Goal: Navigation & Orientation: Find specific page/section

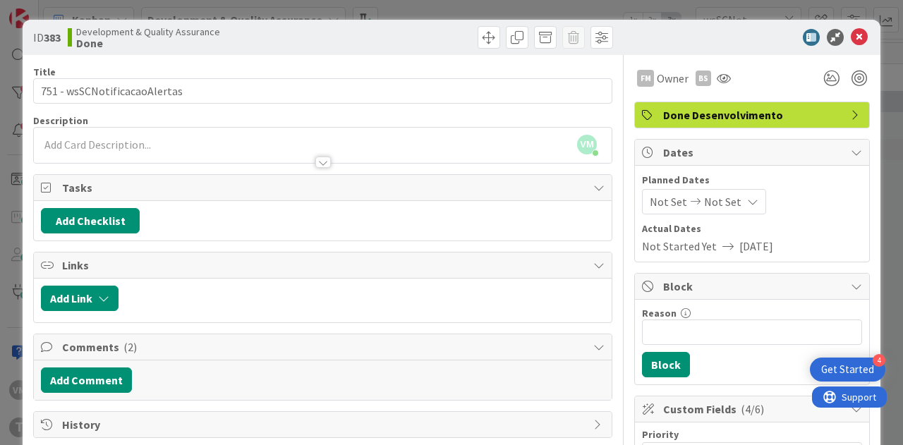
scroll to position [0, 275]
click at [851, 37] on icon at bounding box center [859, 37] width 17 height 17
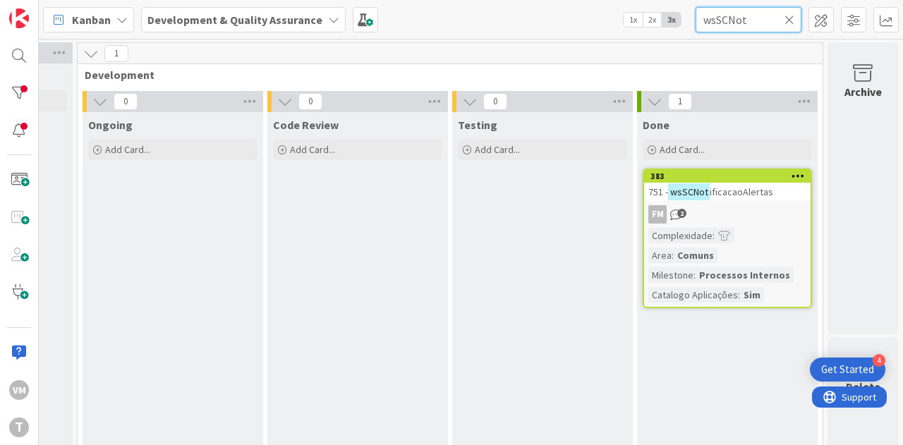
drag, startPoint x: 751, startPoint y: 26, endPoint x: 660, endPoint y: 35, distance: 91.5
click at [662, 35] on div "Kanban Development & Quality Assurance 1x 2x 3x wsSCNot" at bounding box center [471, 19] width 864 height 39
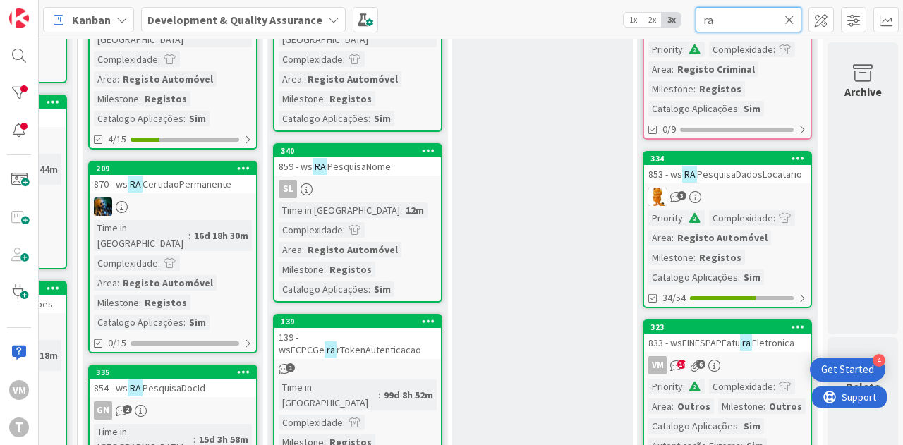
scroll to position [35, 727]
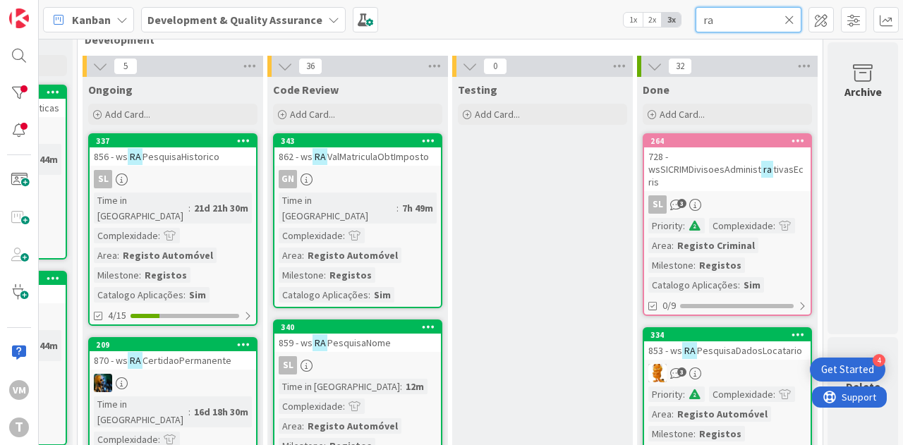
type input "r"
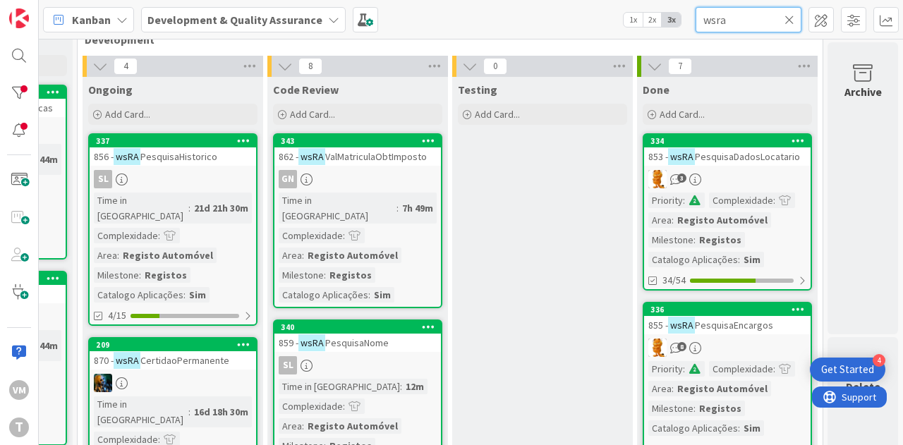
type input "wsra"
click at [746, 173] on div "3" at bounding box center [727, 179] width 166 height 18
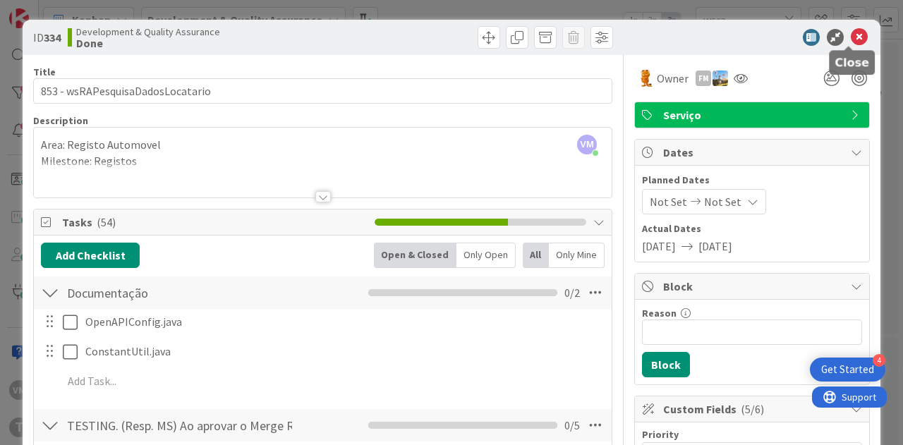
click at [851, 32] on icon at bounding box center [859, 37] width 17 height 17
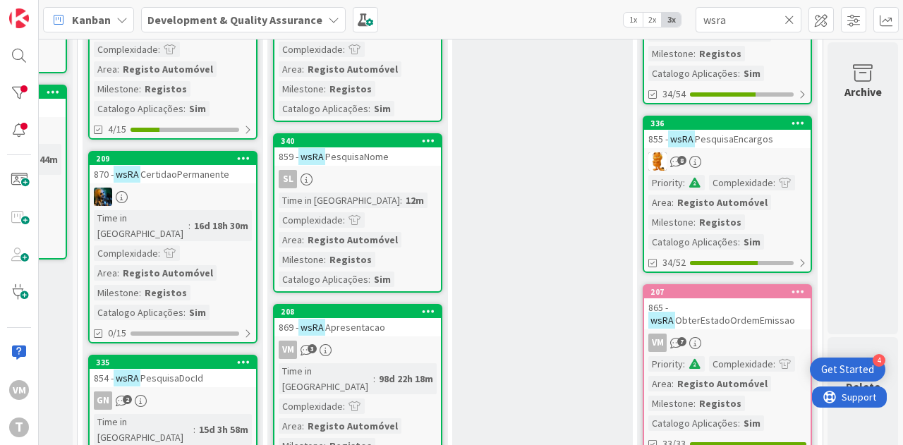
scroll to position [106, 727]
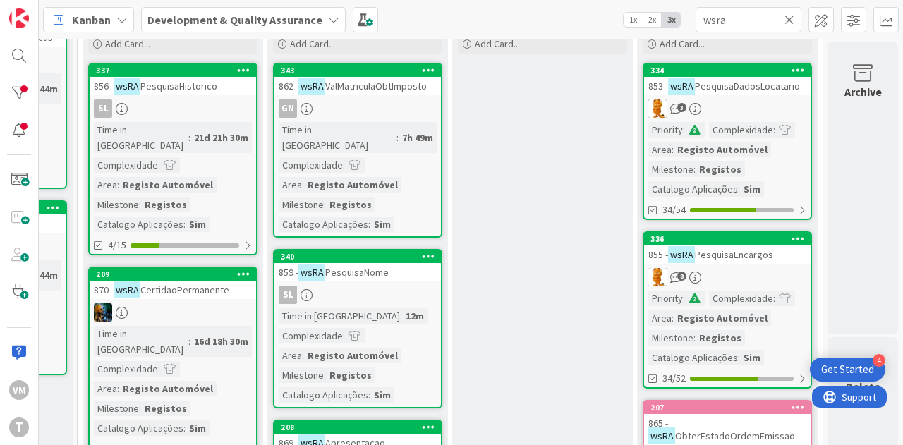
click at [732, 255] on span "PesquisaEncargos" at bounding box center [734, 254] width 78 height 13
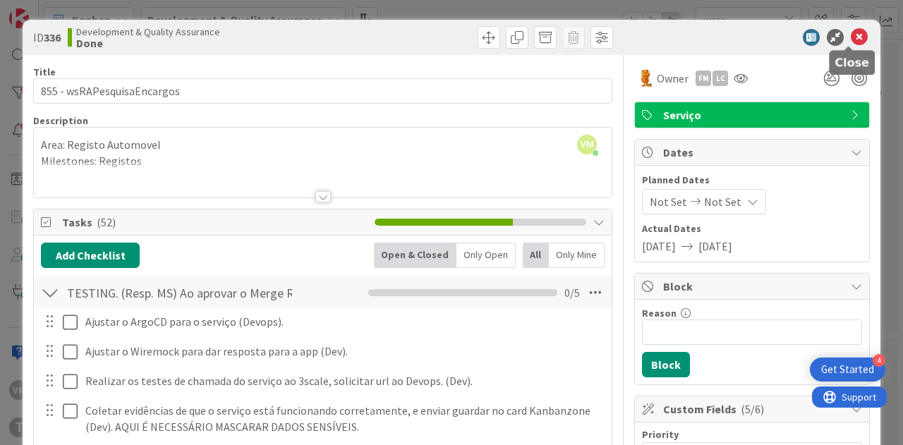
click at [851, 42] on icon at bounding box center [859, 37] width 17 height 17
